Goal: Navigation & Orientation: Understand site structure

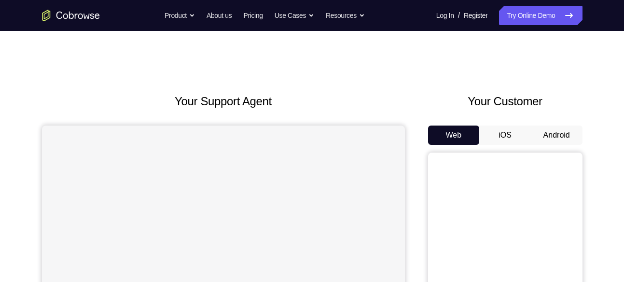
click at [558, 139] on button "Android" at bounding box center [557, 134] width 52 height 19
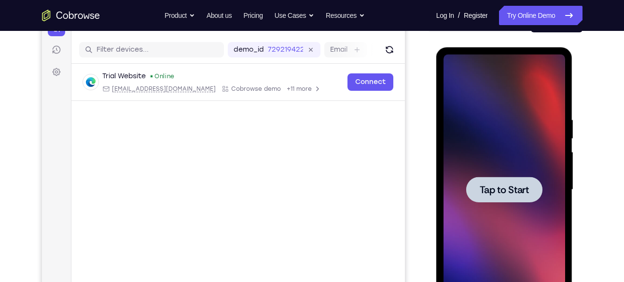
click at [516, 185] on span "Tap to Start" at bounding box center [504, 190] width 49 height 10
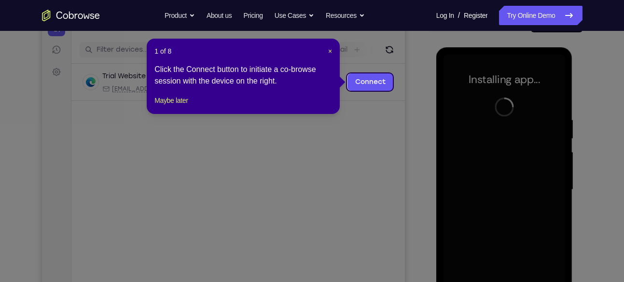
click at [346, 56] on icon at bounding box center [315, 141] width 631 height 282
click at [326, 49] on header "1 of 8 ×" at bounding box center [243, 51] width 178 height 10
click at [329, 49] on span "×" at bounding box center [330, 51] width 4 height 8
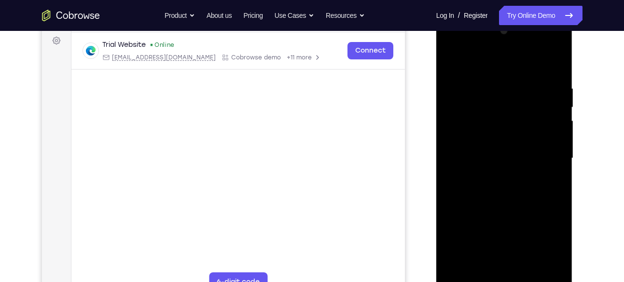
scroll to position [153, 0]
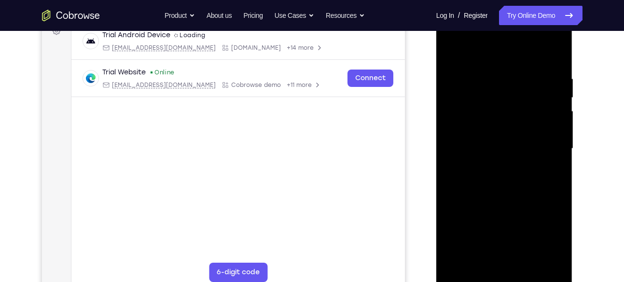
click at [500, 276] on div at bounding box center [504, 149] width 122 height 270
click at [552, 224] on div at bounding box center [504, 149] width 122 height 270
click at [550, 233] on div at bounding box center [504, 149] width 122 height 270
click at [514, 62] on div at bounding box center [504, 149] width 122 height 270
click at [508, 60] on div at bounding box center [504, 149] width 122 height 270
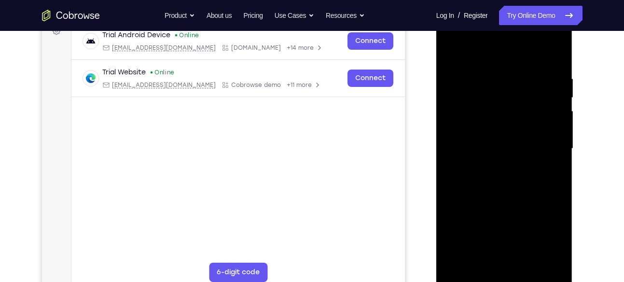
click at [544, 143] on div at bounding box center [504, 149] width 122 height 270
click at [496, 168] on div at bounding box center [504, 149] width 122 height 270
click at [500, 142] on div at bounding box center [504, 149] width 122 height 270
click at [468, 124] on div at bounding box center [504, 149] width 122 height 270
click at [527, 144] on div at bounding box center [504, 149] width 122 height 270
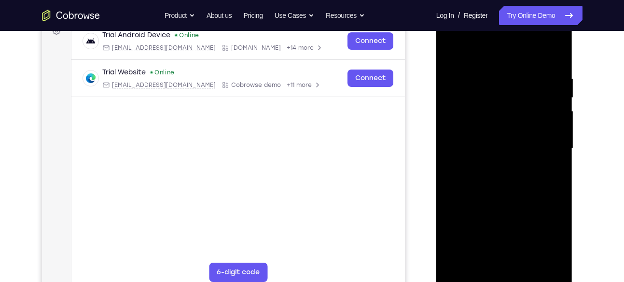
click at [515, 179] on div at bounding box center [504, 149] width 122 height 270
click at [502, 188] on div at bounding box center [504, 149] width 122 height 270
click at [529, 261] on div at bounding box center [504, 149] width 122 height 270
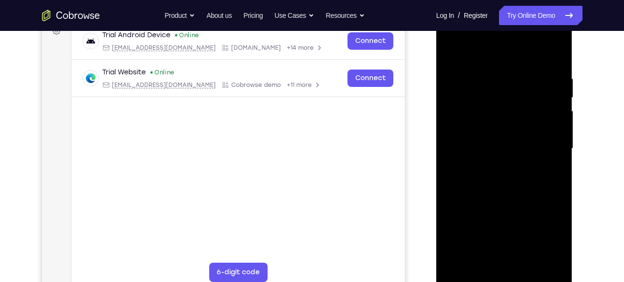
click at [515, 197] on div at bounding box center [504, 149] width 122 height 270
click at [511, 119] on div at bounding box center [504, 149] width 122 height 270
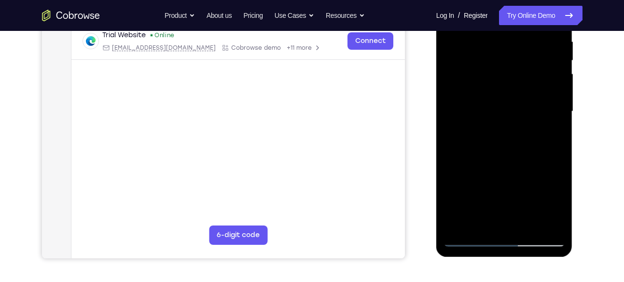
click at [477, 218] on div at bounding box center [504, 111] width 122 height 270
click at [559, 205] on div at bounding box center [504, 111] width 122 height 270
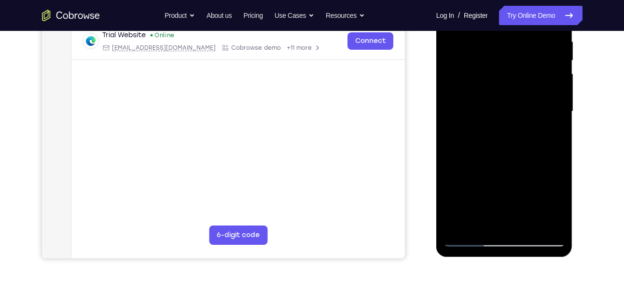
click at [559, 205] on div at bounding box center [504, 111] width 122 height 270
click at [552, 134] on div at bounding box center [504, 111] width 122 height 270
drag, startPoint x: 563, startPoint y: 95, endPoint x: 565, endPoint y: 69, distance: 26.1
click at [565, 69] on div at bounding box center [504, 113] width 137 height 288
drag, startPoint x: 512, startPoint y: 60, endPoint x: 548, endPoint y: -36, distance: 102.4
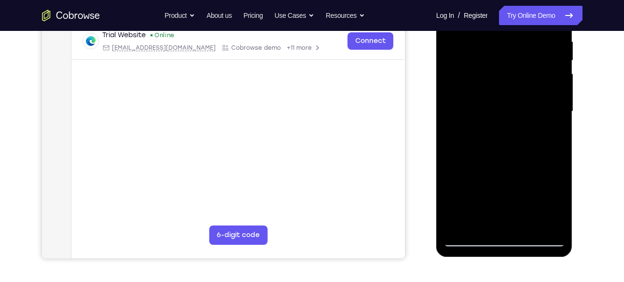
click at [548, 0] on html "Online web based iOS Simulators and Android Emulators. Run iPhone, iPad, Mobile…" at bounding box center [504, 113] width 137 height 289
drag, startPoint x: 528, startPoint y: 48, endPoint x: 497, endPoint y: 134, distance: 91.5
click at [497, 134] on div at bounding box center [504, 111] width 122 height 270
drag, startPoint x: 482, startPoint y: 48, endPoint x: 450, endPoint y: 152, distance: 108.6
click at [450, 152] on div at bounding box center [504, 111] width 122 height 270
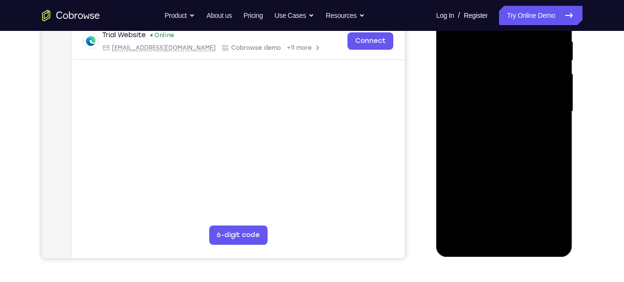
drag, startPoint x: 462, startPoint y: 55, endPoint x: 458, endPoint y: 129, distance: 73.9
click at [458, 129] on div at bounding box center [504, 111] width 122 height 270
drag, startPoint x: 480, startPoint y: 48, endPoint x: 476, endPoint y: 120, distance: 72.0
click at [476, 120] on div at bounding box center [504, 111] width 122 height 270
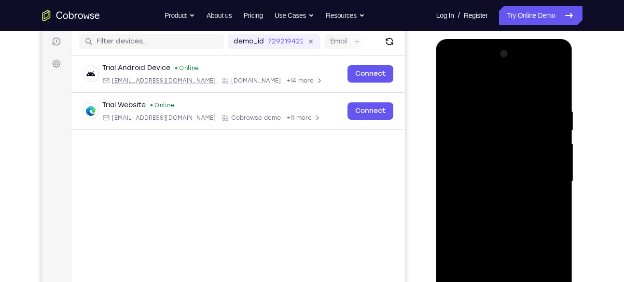
drag, startPoint x: 534, startPoint y: 113, endPoint x: 531, endPoint y: 166, distance: 53.1
click at [531, 166] on div at bounding box center [504, 181] width 122 height 270
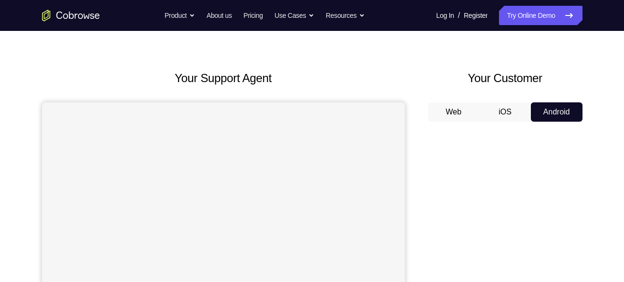
scroll to position [17, 0]
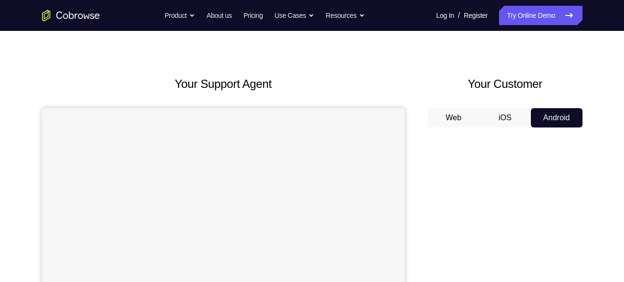
click at [522, 117] on button "iOS" at bounding box center [505, 117] width 52 height 19
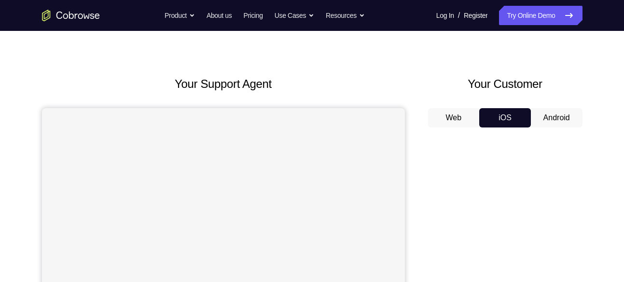
click at [551, 116] on button "Android" at bounding box center [557, 117] width 52 height 19
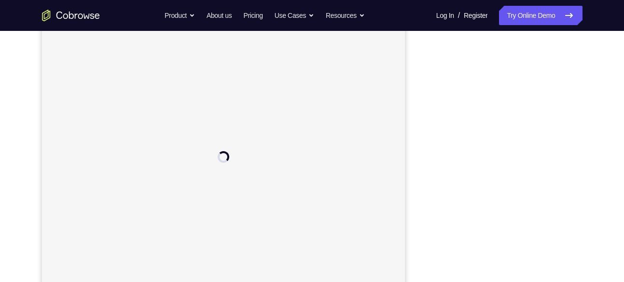
scroll to position [140, 0]
drag, startPoint x: 424, startPoint y: 5, endPoint x: 597, endPoint y: 103, distance: 198.7
click at [597, 103] on div "Your Support Agent Your Customer Web iOS Android Next Steps We’d be happy to gi…" at bounding box center [312, 209] width 618 height 636
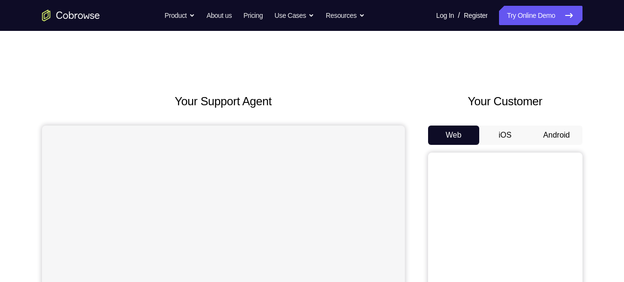
click at [500, 131] on button "iOS" at bounding box center [505, 134] width 52 height 19
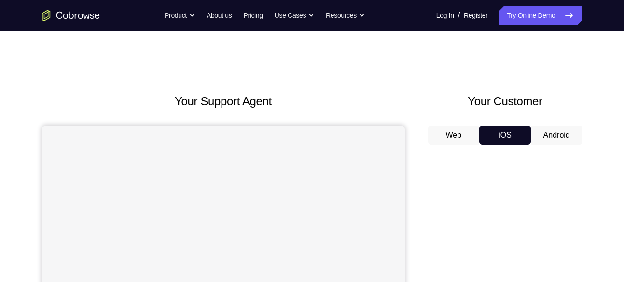
click at [562, 133] on button "Android" at bounding box center [557, 134] width 52 height 19
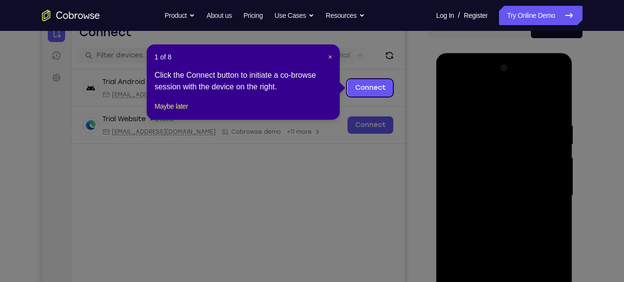
scroll to position [103, 0]
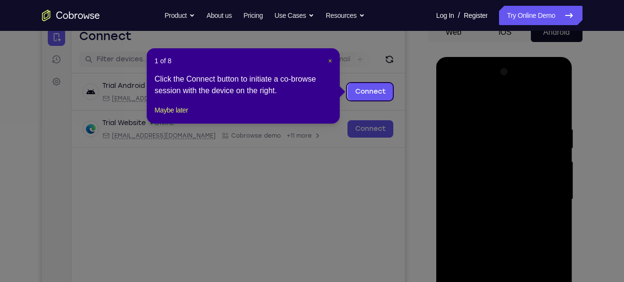
click at [329, 57] on span "×" at bounding box center [330, 61] width 4 height 8
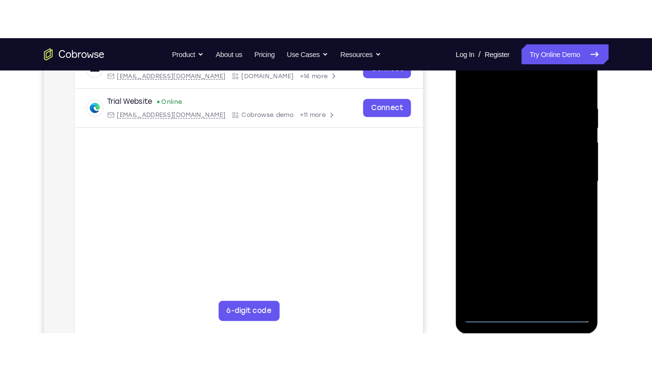
scroll to position [171, 0]
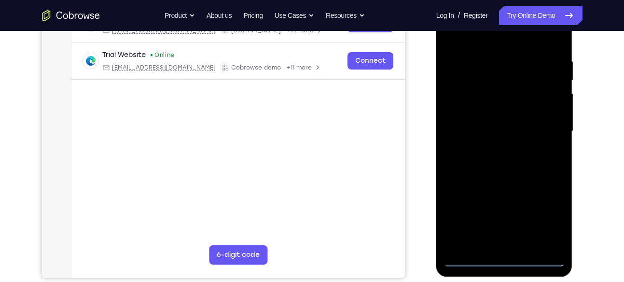
click at [501, 261] on div at bounding box center [504, 131] width 122 height 270
click at [550, 213] on div at bounding box center [504, 131] width 122 height 270
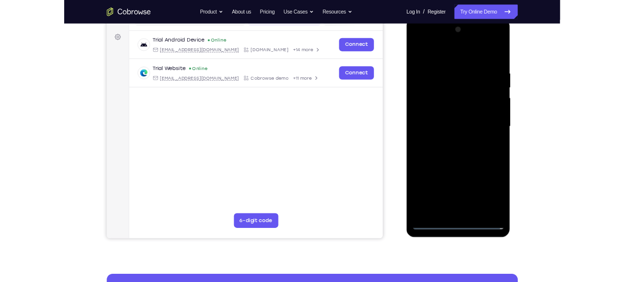
scroll to position [129, 0]
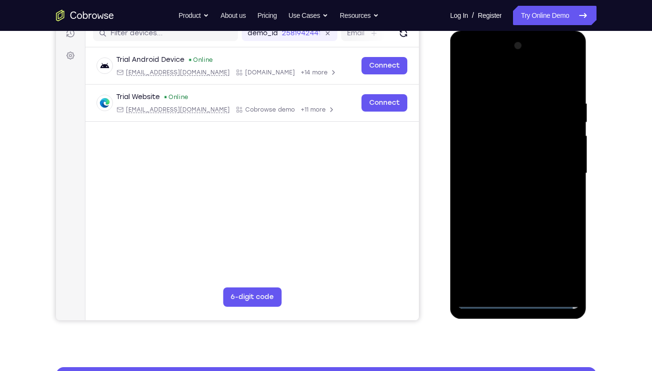
click at [510, 85] on div at bounding box center [518, 173] width 122 height 270
click at [558, 167] on div at bounding box center [518, 173] width 122 height 270
click at [510, 189] on div at bounding box center [518, 173] width 122 height 270
click at [508, 165] on div at bounding box center [518, 173] width 122 height 270
click at [499, 161] on div at bounding box center [518, 173] width 122 height 270
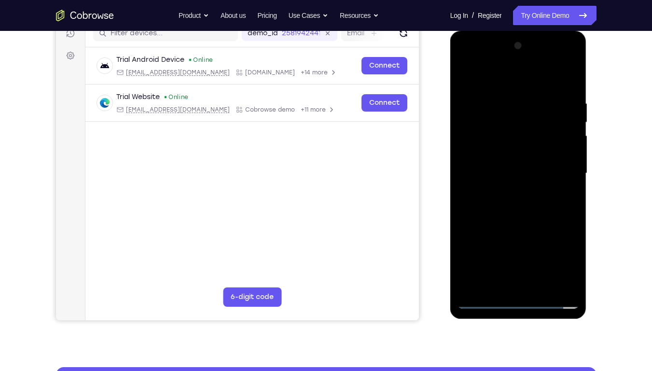
click at [560, 156] on div at bounding box center [518, 173] width 122 height 270
click at [567, 155] on div at bounding box center [518, 173] width 122 height 270
click at [526, 175] on div at bounding box center [518, 173] width 122 height 270
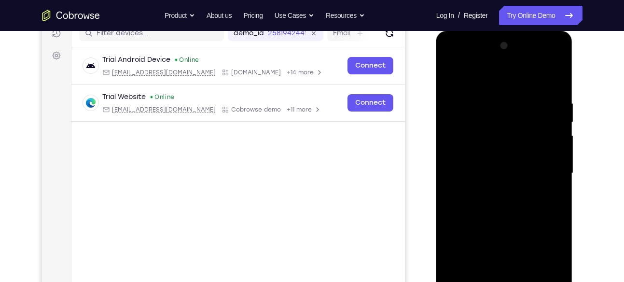
click at [503, 216] on div at bounding box center [504, 173] width 122 height 270
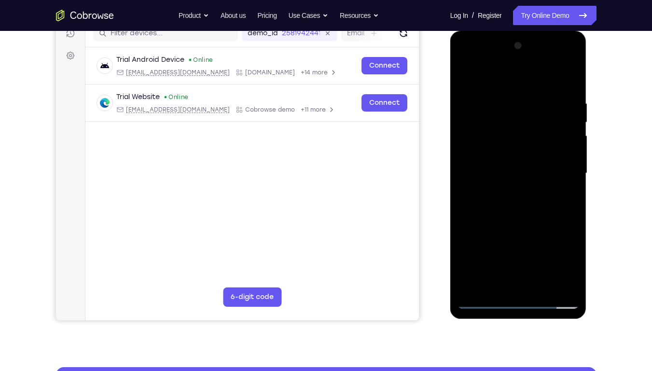
click at [542, 281] on div at bounding box center [518, 173] width 122 height 270
click at [529, 225] on div at bounding box center [518, 173] width 122 height 270
click at [528, 143] on div at bounding box center [518, 173] width 122 height 270
click at [465, 77] on div at bounding box center [518, 173] width 122 height 270
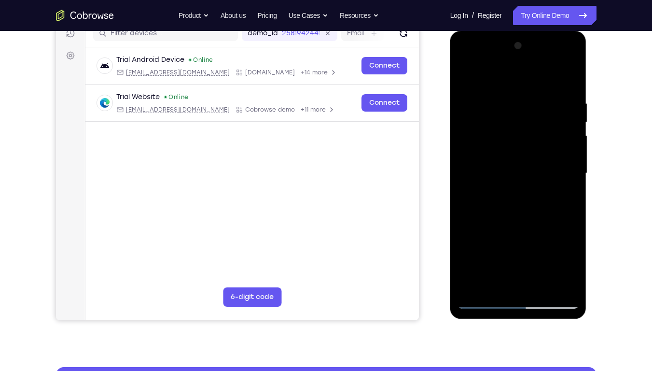
click at [539, 281] on div at bounding box center [518, 173] width 122 height 270
click at [518, 153] on div at bounding box center [518, 173] width 122 height 270
click at [464, 77] on div at bounding box center [518, 173] width 122 height 270
click at [507, 100] on div at bounding box center [518, 173] width 122 height 270
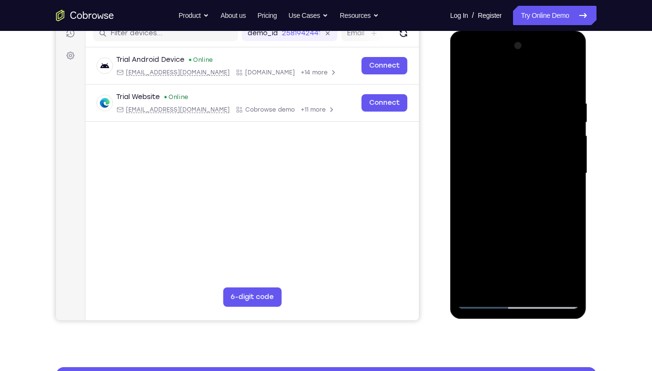
click at [573, 126] on div at bounding box center [518, 173] width 122 height 270
click at [567, 103] on div at bounding box center [518, 173] width 122 height 270
click at [572, 79] on div at bounding box center [518, 173] width 122 height 270
click at [542, 281] on div at bounding box center [518, 173] width 122 height 270
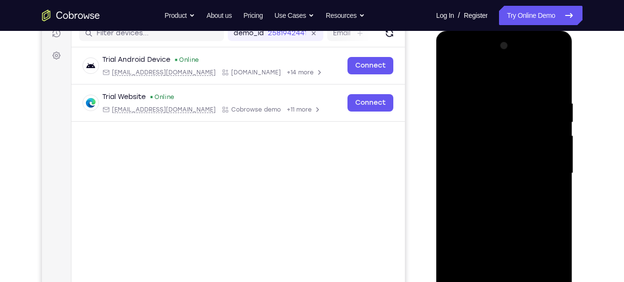
click at [496, 166] on div at bounding box center [504, 173] width 122 height 270
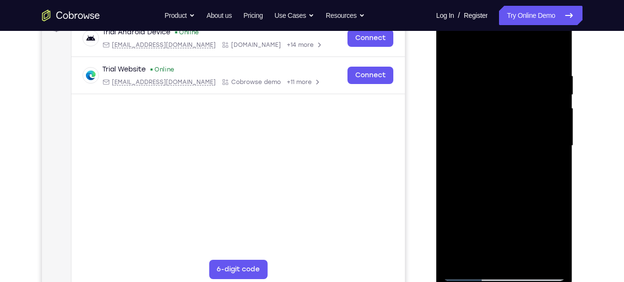
scroll to position [154, 0]
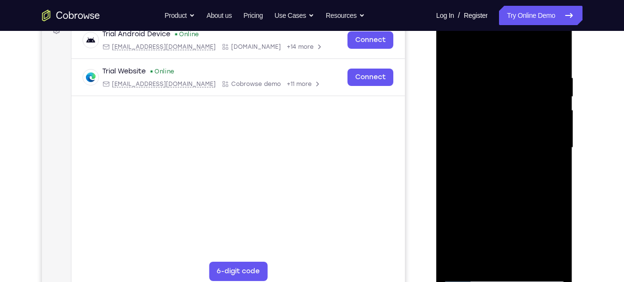
click at [450, 50] on div at bounding box center [504, 148] width 122 height 270
click at [453, 50] on div at bounding box center [504, 148] width 122 height 270
click at [531, 259] on div at bounding box center [504, 148] width 122 height 270
click at [479, 136] on div at bounding box center [504, 148] width 122 height 270
click at [451, 51] on div at bounding box center [504, 148] width 122 height 270
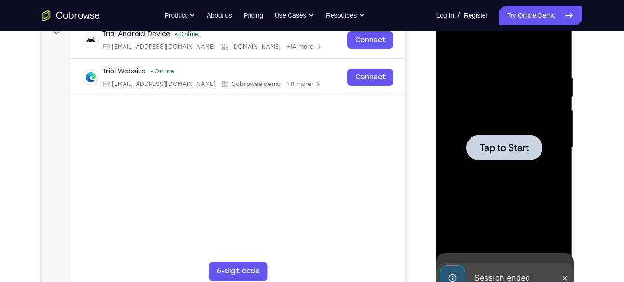
click at [498, 139] on div at bounding box center [504, 148] width 76 height 26
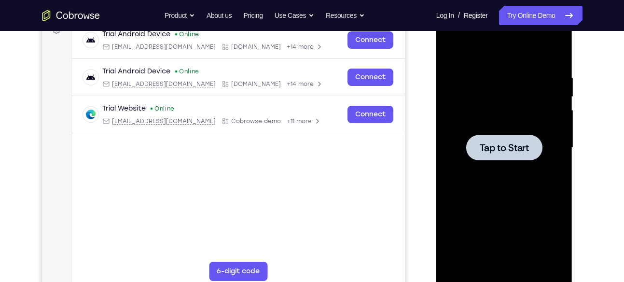
click at [488, 147] on span "Tap to Start" at bounding box center [504, 148] width 49 height 10
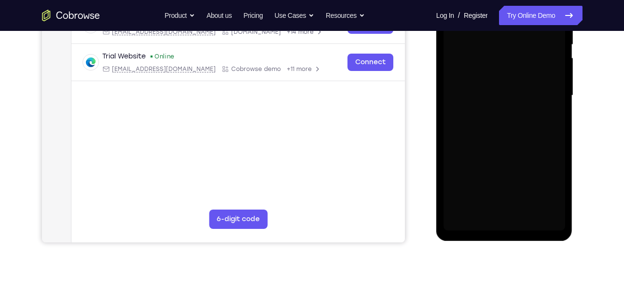
scroll to position [210, 0]
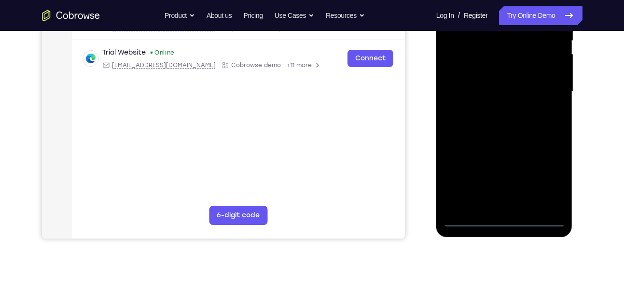
click at [501, 216] on div at bounding box center [504, 92] width 122 height 270
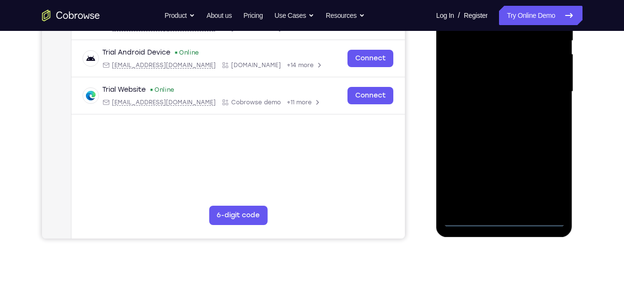
click at [543, 180] on div at bounding box center [504, 92] width 122 height 270
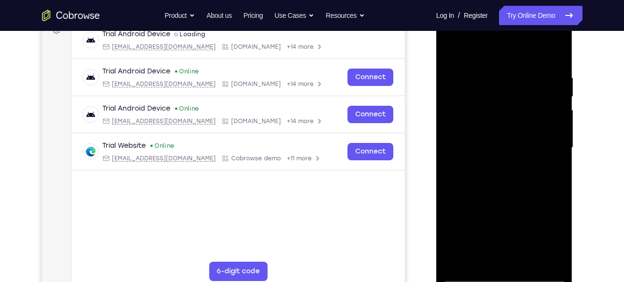
scroll to position [144, 0]
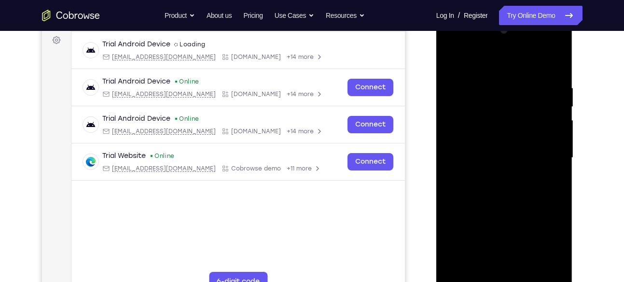
click at [480, 62] on div at bounding box center [504, 158] width 122 height 270
click at [549, 165] on div at bounding box center [504, 158] width 122 height 270
click at [510, 248] on div at bounding box center [504, 158] width 122 height 270
click at [493, 176] on div at bounding box center [504, 158] width 122 height 270
click at [483, 148] on div at bounding box center [504, 158] width 122 height 270
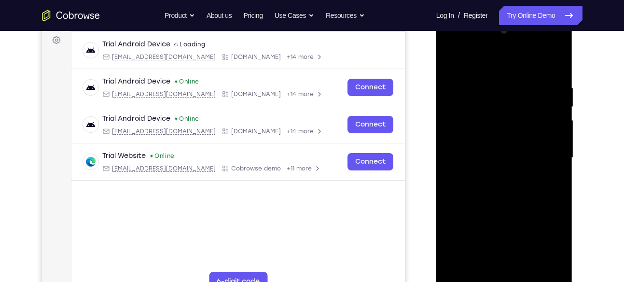
click at [466, 136] on div at bounding box center [504, 158] width 122 height 270
click at [481, 151] on div at bounding box center [504, 158] width 122 height 270
click at [496, 186] on div at bounding box center [504, 158] width 122 height 270
click at [554, 269] on div at bounding box center [504, 158] width 122 height 270
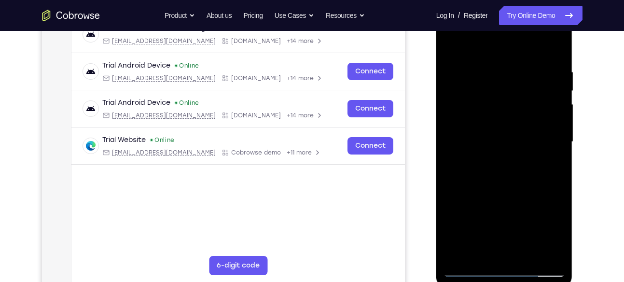
scroll to position [181, 0]
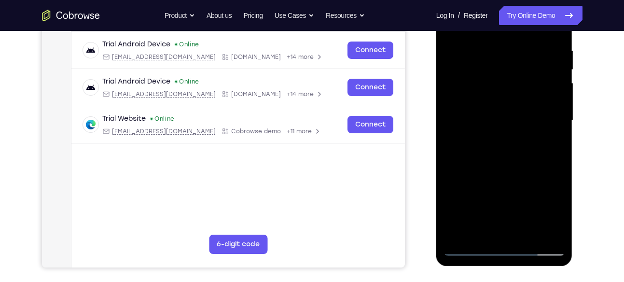
click at [555, 36] on div at bounding box center [504, 121] width 122 height 270
click at [527, 236] on div at bounding box center [504, 121] width 122 height 270
click at [520, 165] on div at bounding box center [504, 121] width 122 height 270
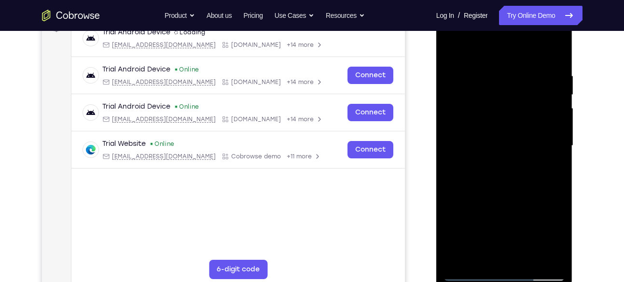
scroll to position [152, 0]
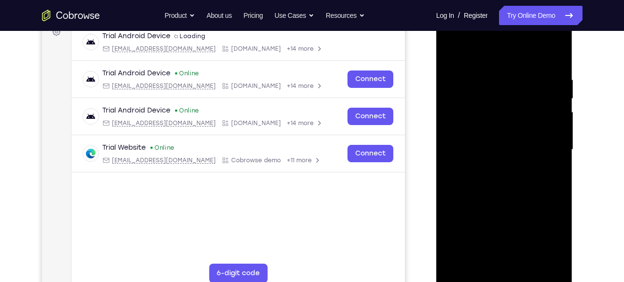
click at [455, 53] on div at bounding box center [504, 149] width 122 height 270
click at [554, 260] on div at bounding box center [504, 149] width 122 height 270
click at [458, 142] on div at bounding box center [504, 149] width 122 height 270
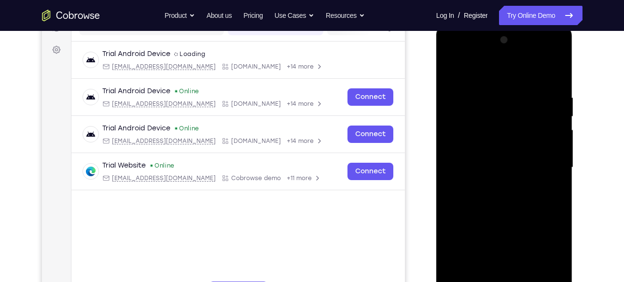
scroll to position [133, 0]
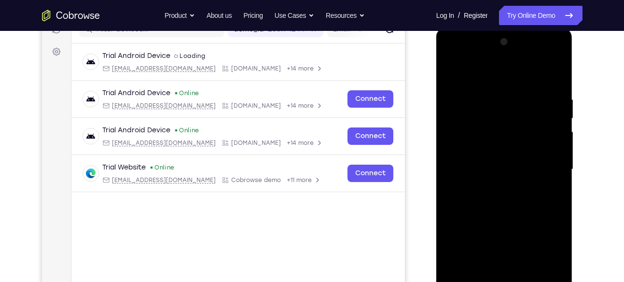
click at [561, 110] on div at bounding box center [504, 169] width 122 height 270
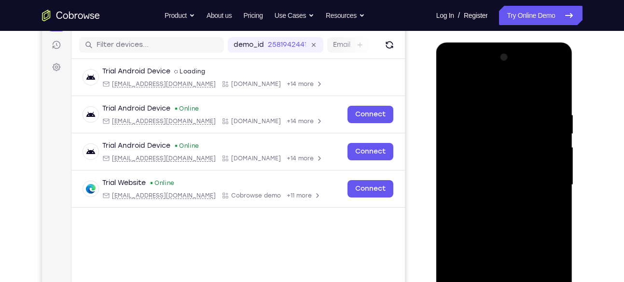
scroll to position [113, 0]
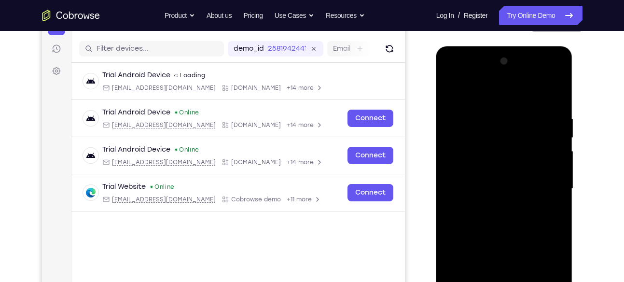
click at [554, 122] on div at bounding box center [504, 189] width 122 height 270
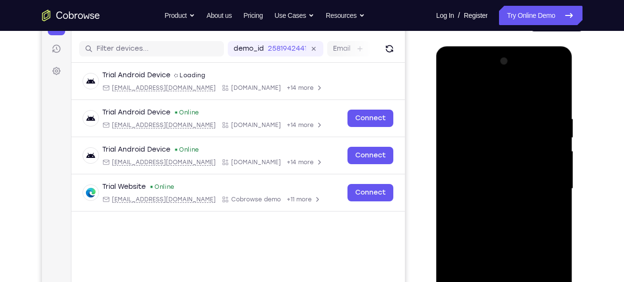
click at [554, 122] on div at bounding box center [504, 189] width 122 height 270
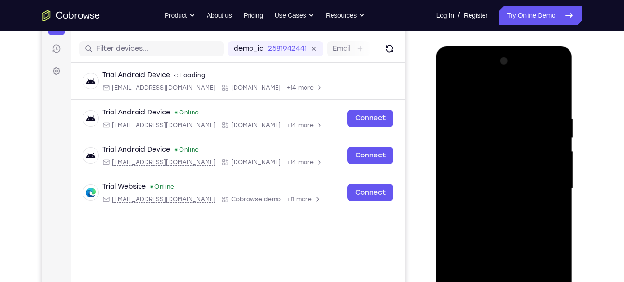
click at [559, 66] on div at bounding box center [504, 189] width 122 height 270
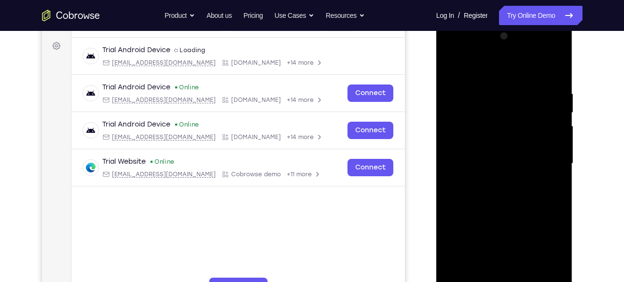
scroll to position [144, 0]
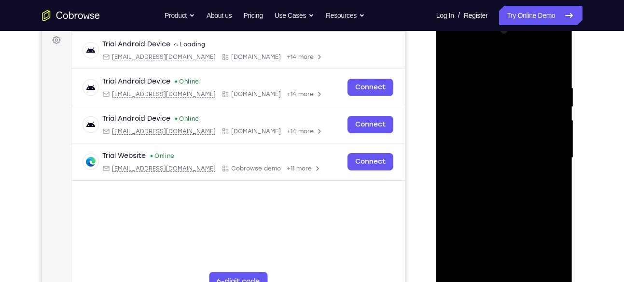
click at [528, 276] on div at bounding box center [504, 158] width 122 height 270
click at [506, 151] on div at bounding box center [504, 158] width 122 height 270
click at [451, 59] on div at bounding box center [504, 158] width 122 height 270
drag, startPoint x: 551, startPoint y: 99, endPoint x: 499, endPoint y: 220, distance: 132.0
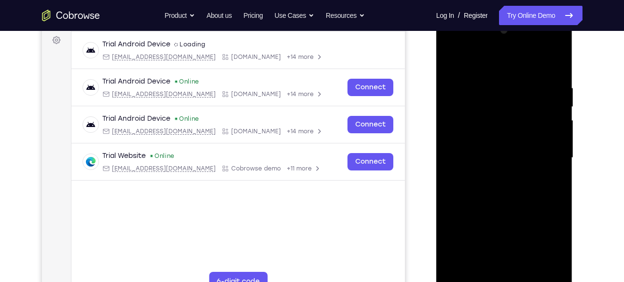
click at [499, 220] on div at bounding box center [504, 158] width 122 height 270
drag, startPoint x: 516, startPoint y: 126, endPoint x: 504, endPoint y: 226, distance: 100.1
click at [504, 226] on div at bounding box center [504, 158] width 122 height 270
drag, startPoint x: 523, startPoint y: 215, endPoint x: 525, endPoint y: 87, distance: 127.9
click at [525, 87] on div at bounding box center [504, 158] width 122 height 270
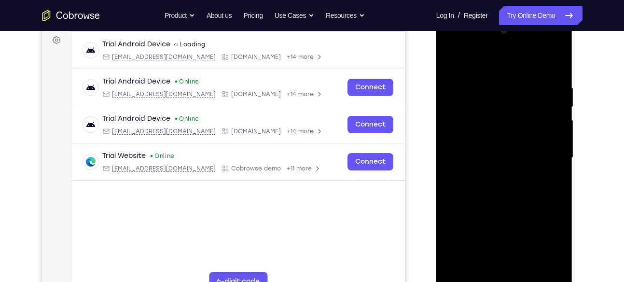
click at [559, 267] on div at bounding box center [504, 158] width 122 height 270
click at [528, 269] on div at bounding box center [504, 158] width 122 height 270
click at [528, 270] on div at bounding box center [504, 158] width 122 height 270
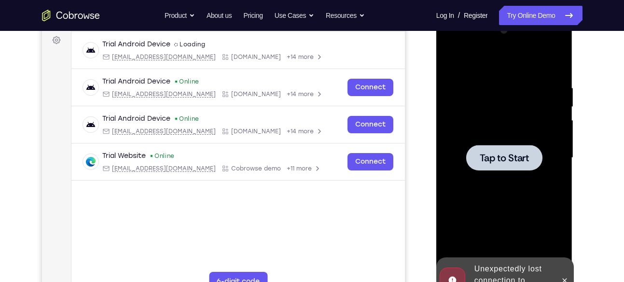
click at [528, 165] on div at bounding box center [504, 158] width 76 height 26
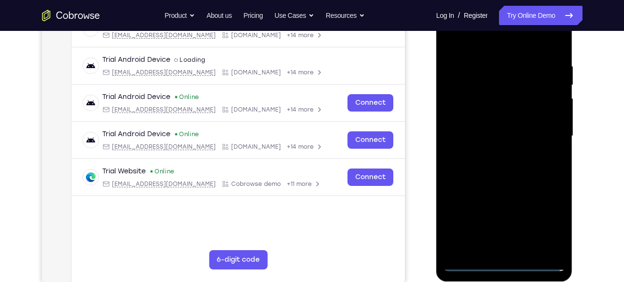
scroll to position [168, 0]
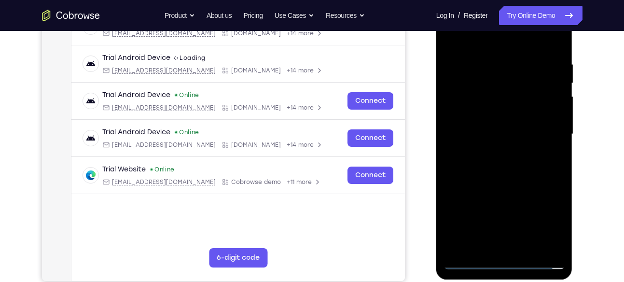
click at [502, 261] on div at bounding box center [504, 134] width 122 height 270
click at [546, 215] on div at bounding box center [504, 134] width 122 height 270
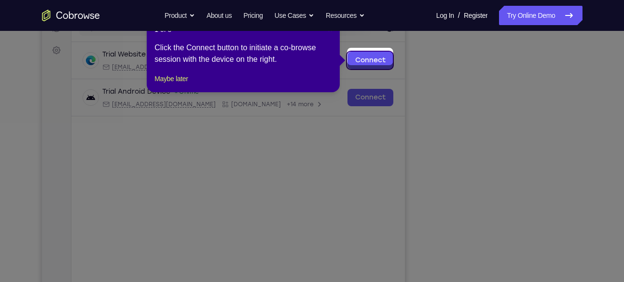
scroll to position [130, 0]
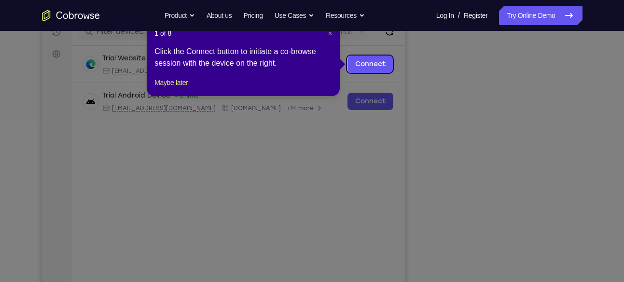
click at [329, 33] on span "×" at bounding box center [330, 33] width 4 height 8
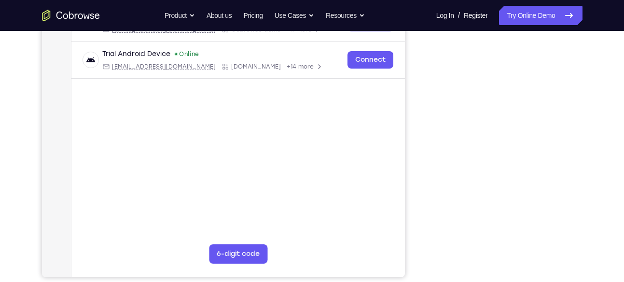
scroll to position [162, 0]
